Goal: Task Accomplishment & Management: Manage account settings

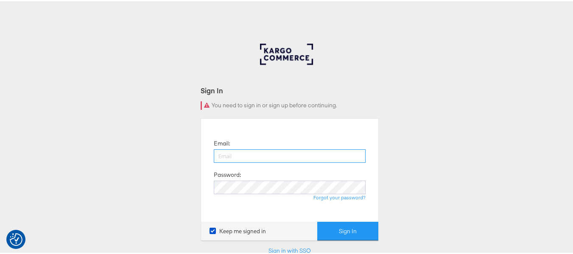
paste input "sudheer.bheemunipalli@kargo.com"
type input "sudheer.bheemunipalli@kargo.com"
click at [229, 177] on label "Password:" at bounding box center [227, 174] width 27 height 8
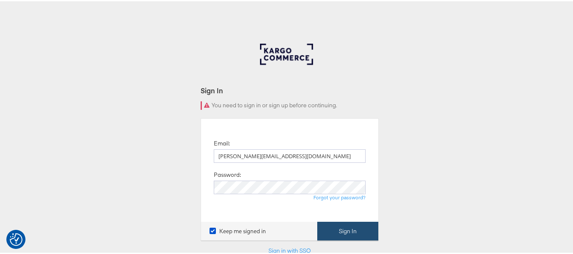
click at [350, 230] on button "Sign In" at bounding box center [347, 230] width 61 height 19
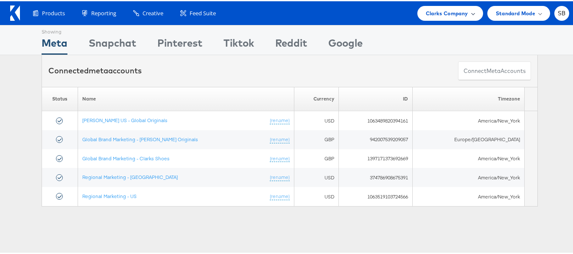
click at [457, 16] on span "Clarks Company" at bounding box center [447, 12] width 42 height 9
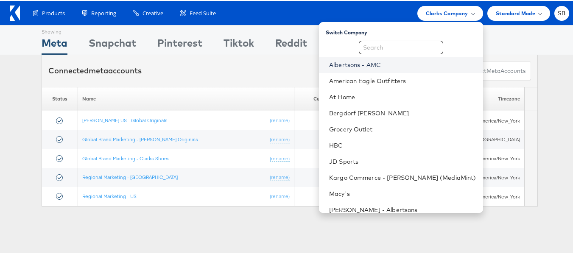
click at [377, 64] on link "Albertsons - AMC" at bounding box center [402, 63] width 147 height 8
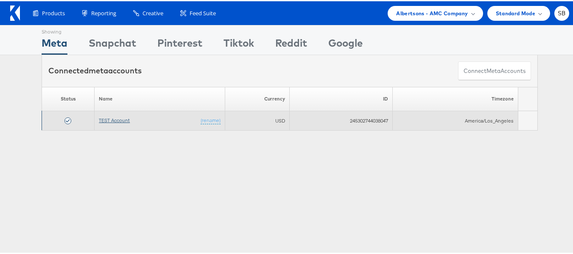
click at [115, 120] on link "TEST Account" at bounding box center [114, 119] width 31 height 6
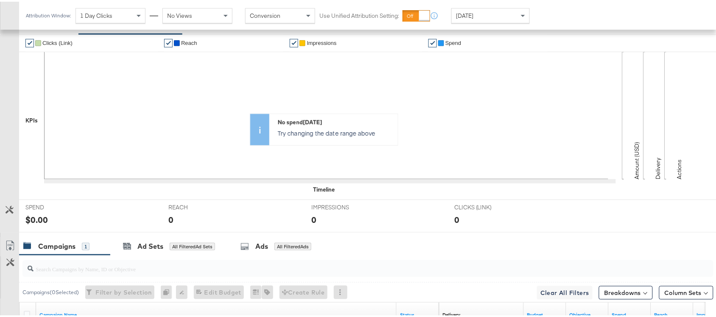
scroll to position [296, 0]
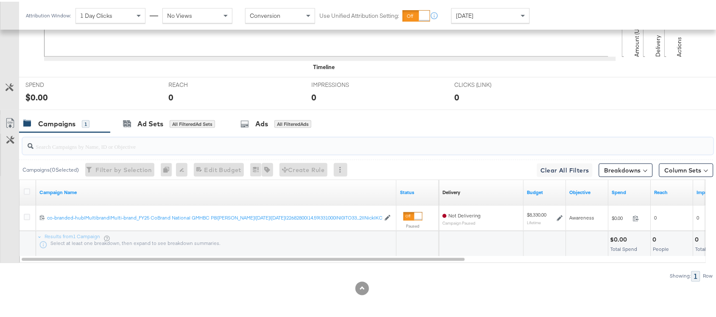
click at [71, 145] on input "search" at bounding box center [342, 141] width 617 height 17
paste input "120230827523830307"
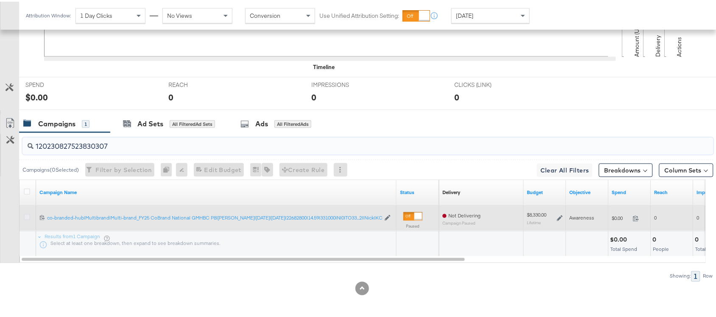
type input "120230827523830307"
click at [25, 216] on icon at bounding box center [27, 216] width 6 height 6
click at [0, 0] on input "checkbox" at bounding box center [0, 0] width 0 height 0
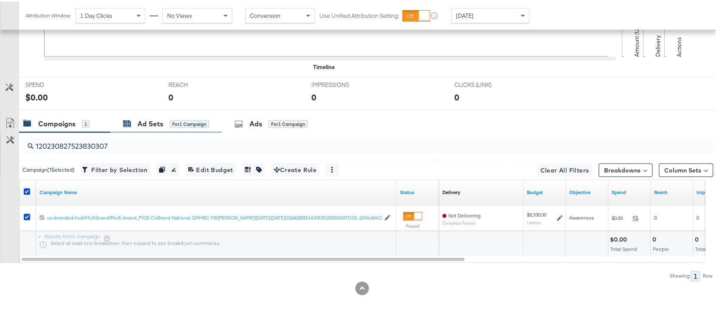
click at [146, 123] on div "Ad Sets" at bounding box center [150, 123] width 26 height 10
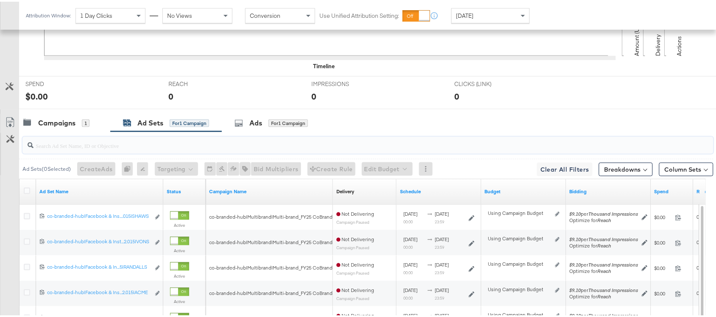
click at [100, 149] on input "search" at bounding box center [342, 140] width 617 height 17
paste input "co-branded-hub|Facebook & Instagram|Social Media|FBIG - Premium Carousel & Prod…"
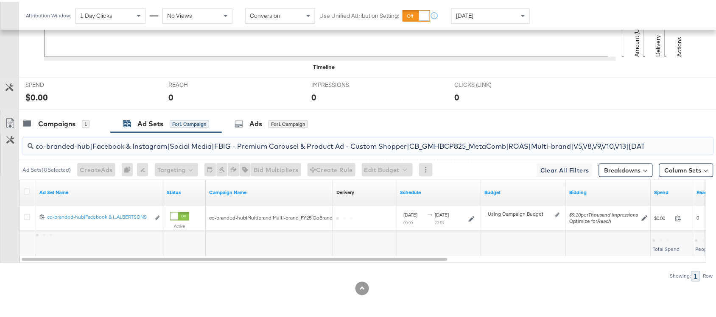
scroll to position [0, 274]
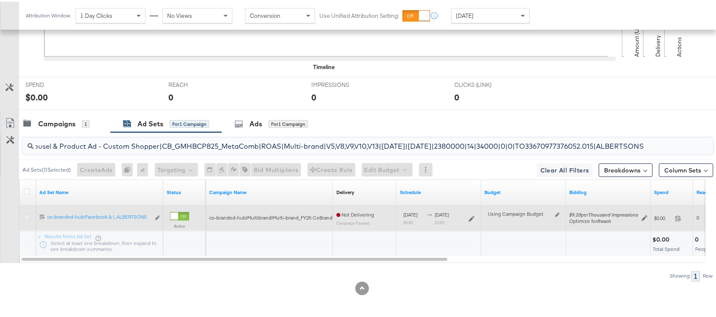
type input "co-branded-hub|Facebook & Instagram|Social Media|FBIG - Premium Carousel & Prod…"
click at [28, 216] on icon at bounding box center [27, 216] width 6 height 6
click at [0, 0] on input "checkbox" at bounding box center [0, 0] width 0 height 0
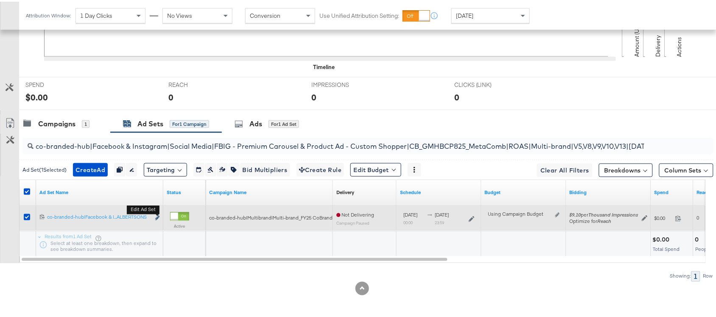
click at [156, 216] on icon "link" at bounding box center [157, 216] width 4 height 5
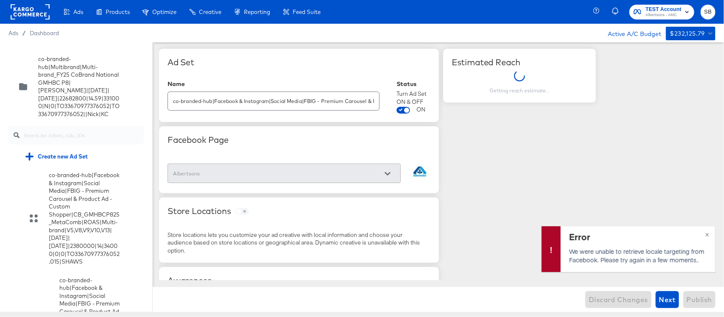
scroll to position [4334, 0]
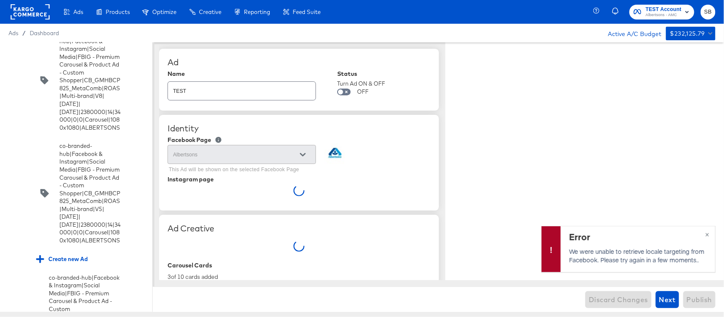
type textarea "x"
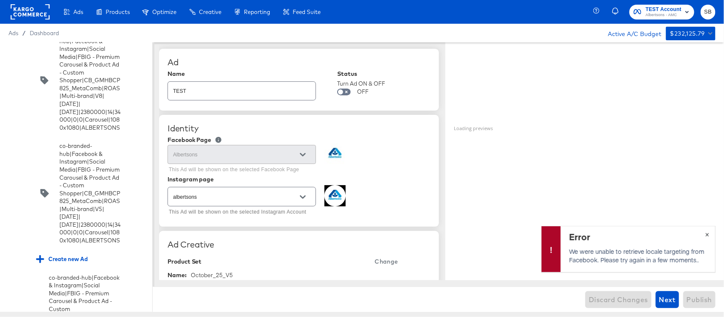
click at [709, 236] on span "×" at bounding box center [708, 234] width 4 height 10
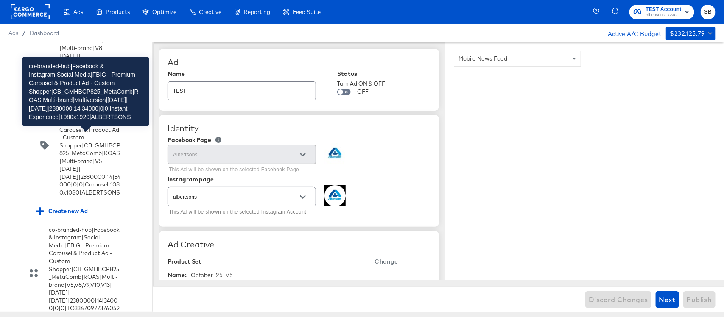
scroll to position [4383, 0]
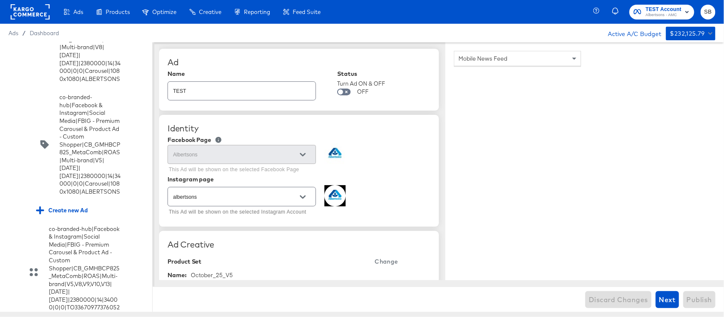
click at [0, 0] on input "checkbox" at bounding box center [0, 0] width 0 height 0
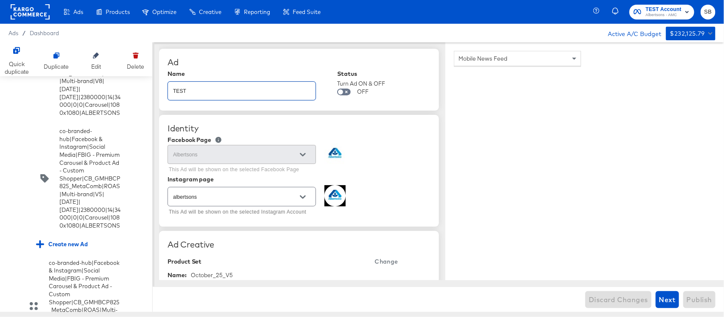
click at [196, 92] on input "TEST" at bounding box center [242, 88] width 148 height 18
click at [235, 92] on input "TEST" at bounding box center [242, 88] width 148 height 18
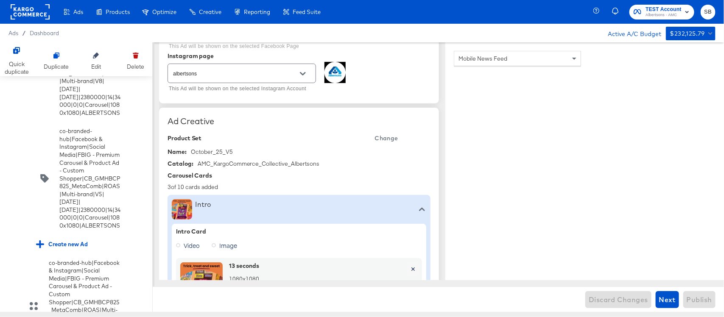
scroll to position [0, 0]
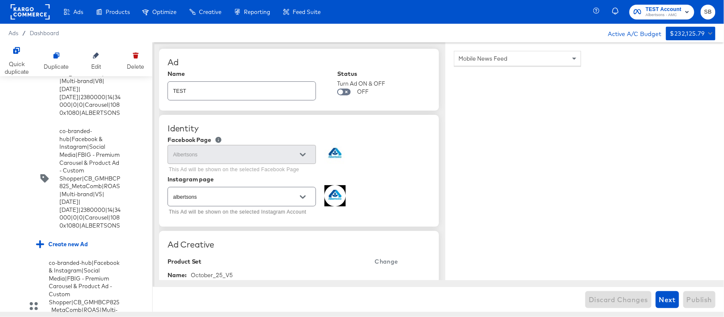
click at [606, 303] on div "Discard Changes Next Publish" at bounding box center [439, 299] width 572 height 25
click at [251, 91] on input "TEST" at bounding box center [242, 88] width 148 height 18
click at [251, 91] on input "TESt" at bounding box center [242, 88] width 148 height 18
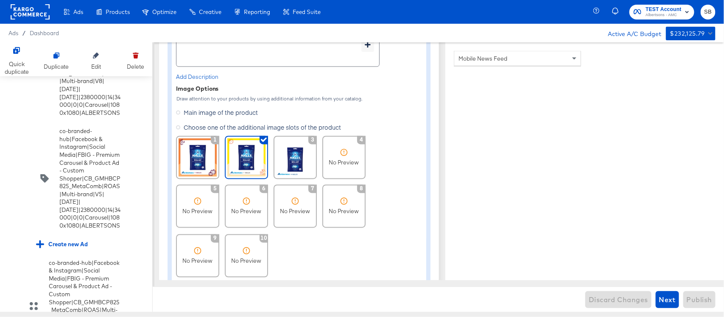
scroll to position [670, 0]
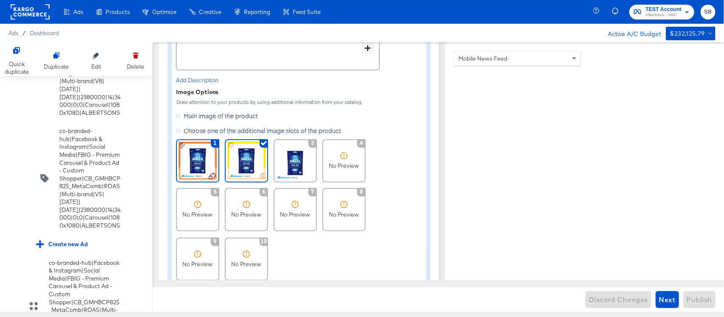
type input "TEST"
type textarea "x"
click at [189, 154] on img at bounding box center [198, 161] width 38 height 38
type textarea "x"
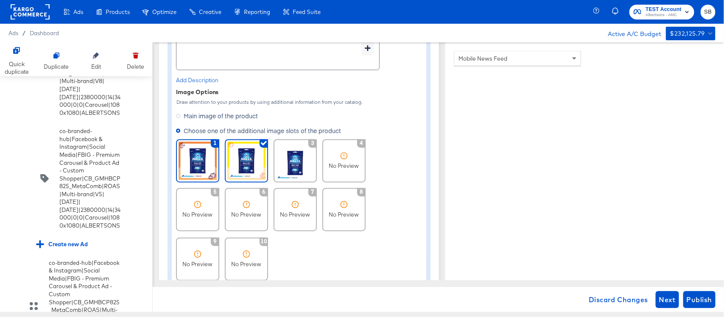
type textarea "x"
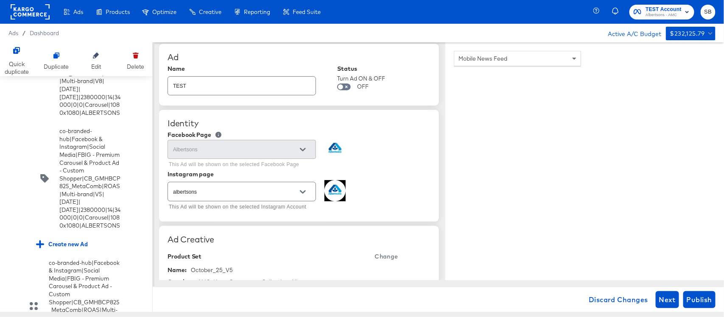
scroll to position [0, 0]
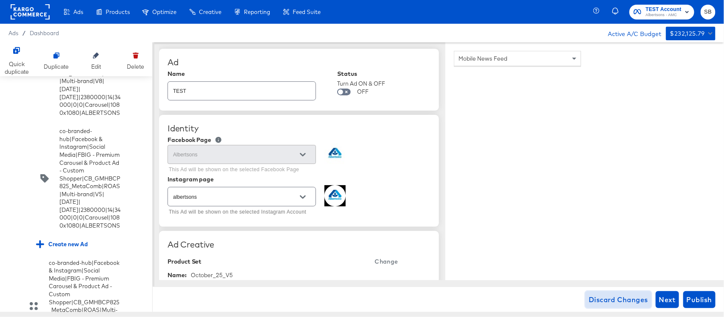
click at [604, 300] on span "Discard Changes" at bounding box center [618, 300] width 59 height 12
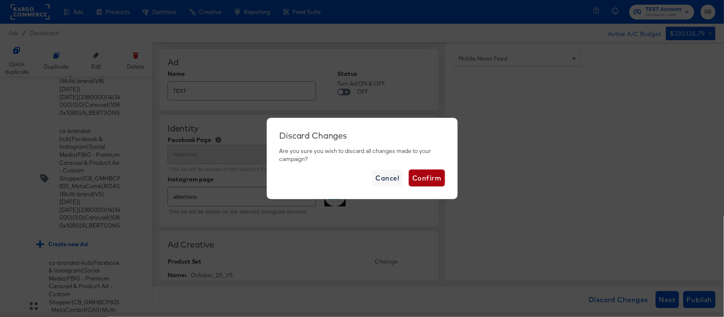
click at [423, 177] on span "Confirm" at bounding box center [426, 178] width 29 height 12
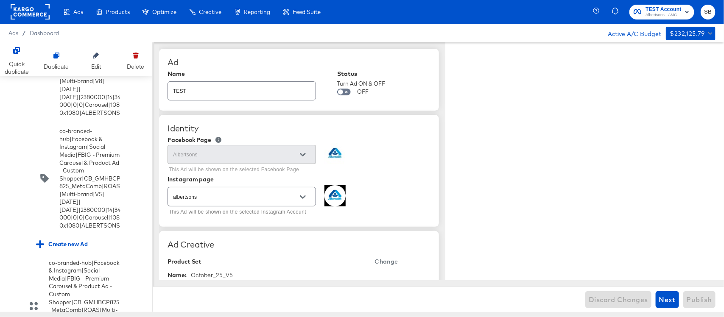
type textarea "x"
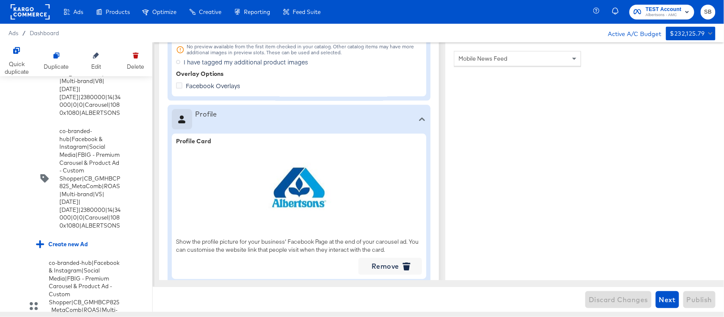
scroll to position [915, 0]
click at [132, 60] on div at bounding box center [136, 55] width 14 height 14
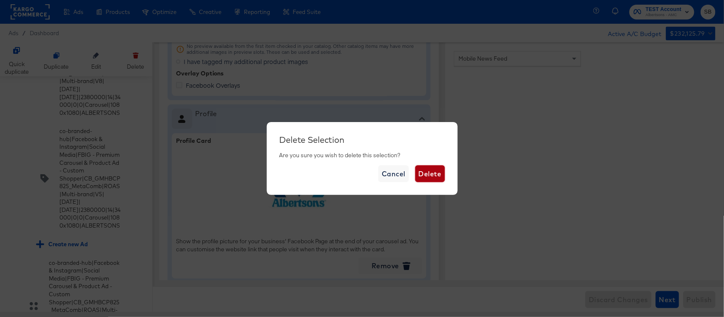
click at [436, 173] on span "Delete" at bounding box center [430, 174] width 23 height 12
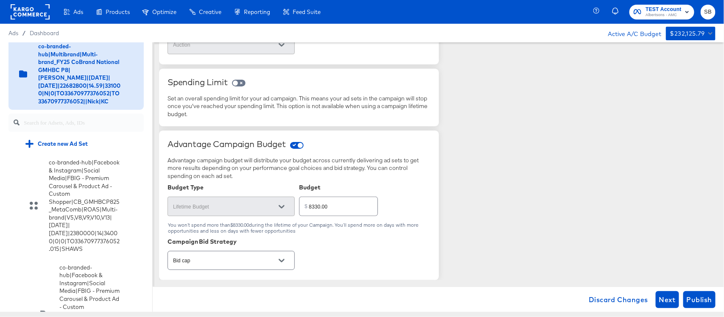
scroll to position [0, 0]
